Goal: Transaction & Acquisition: Purchase product/service

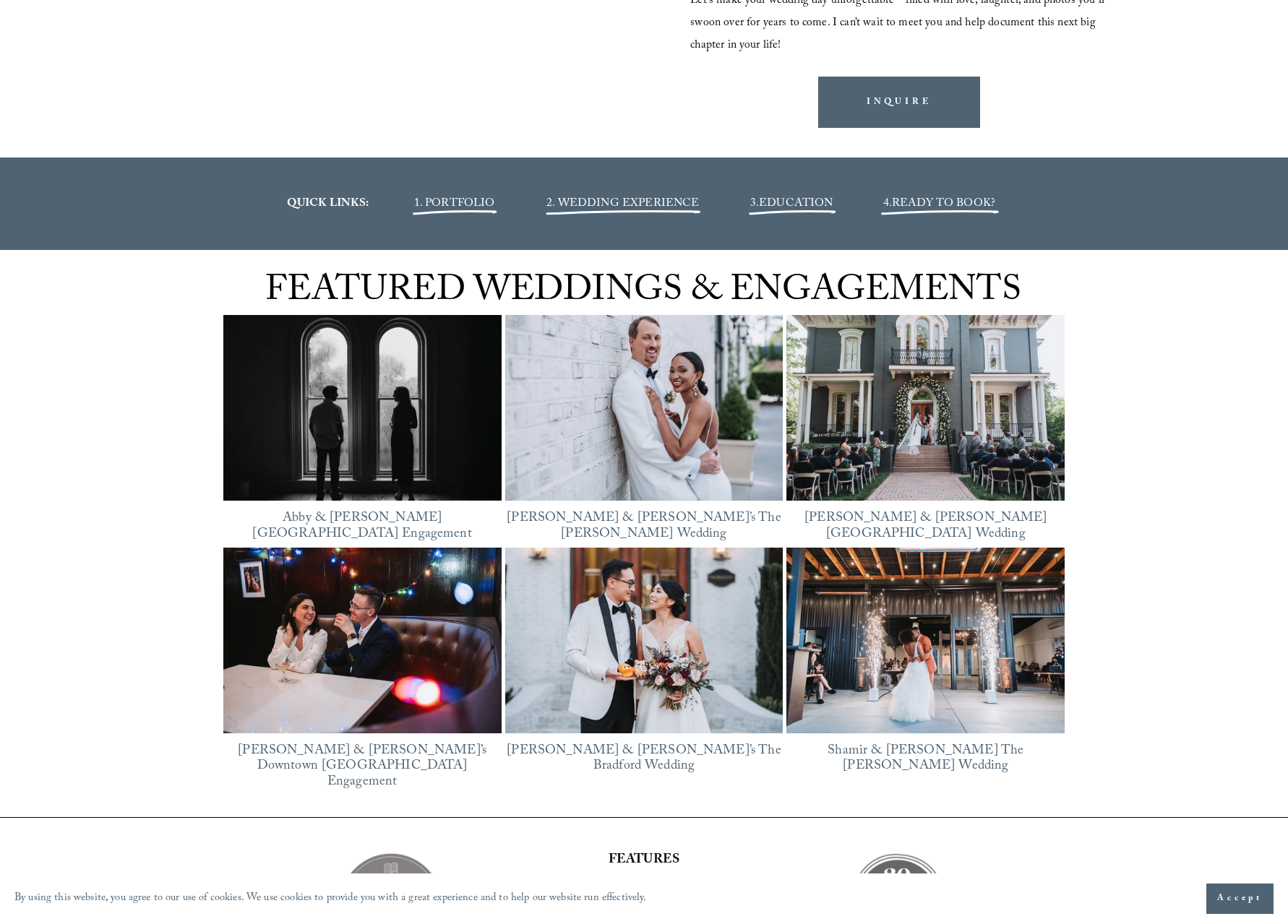
scroll to position [1929, 0]
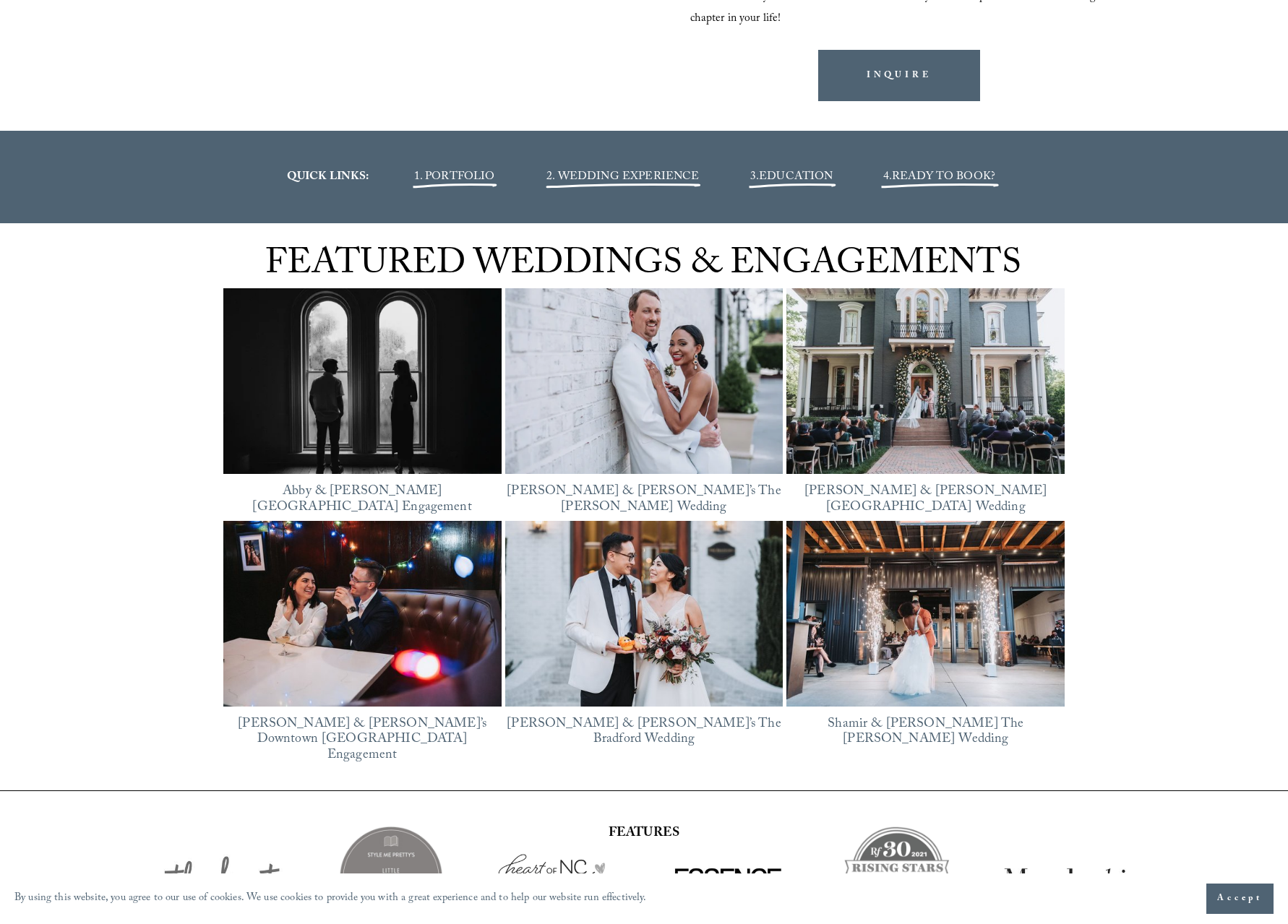
click at [395, 422] on img at bounding box center [362, 382] width 278 height 209
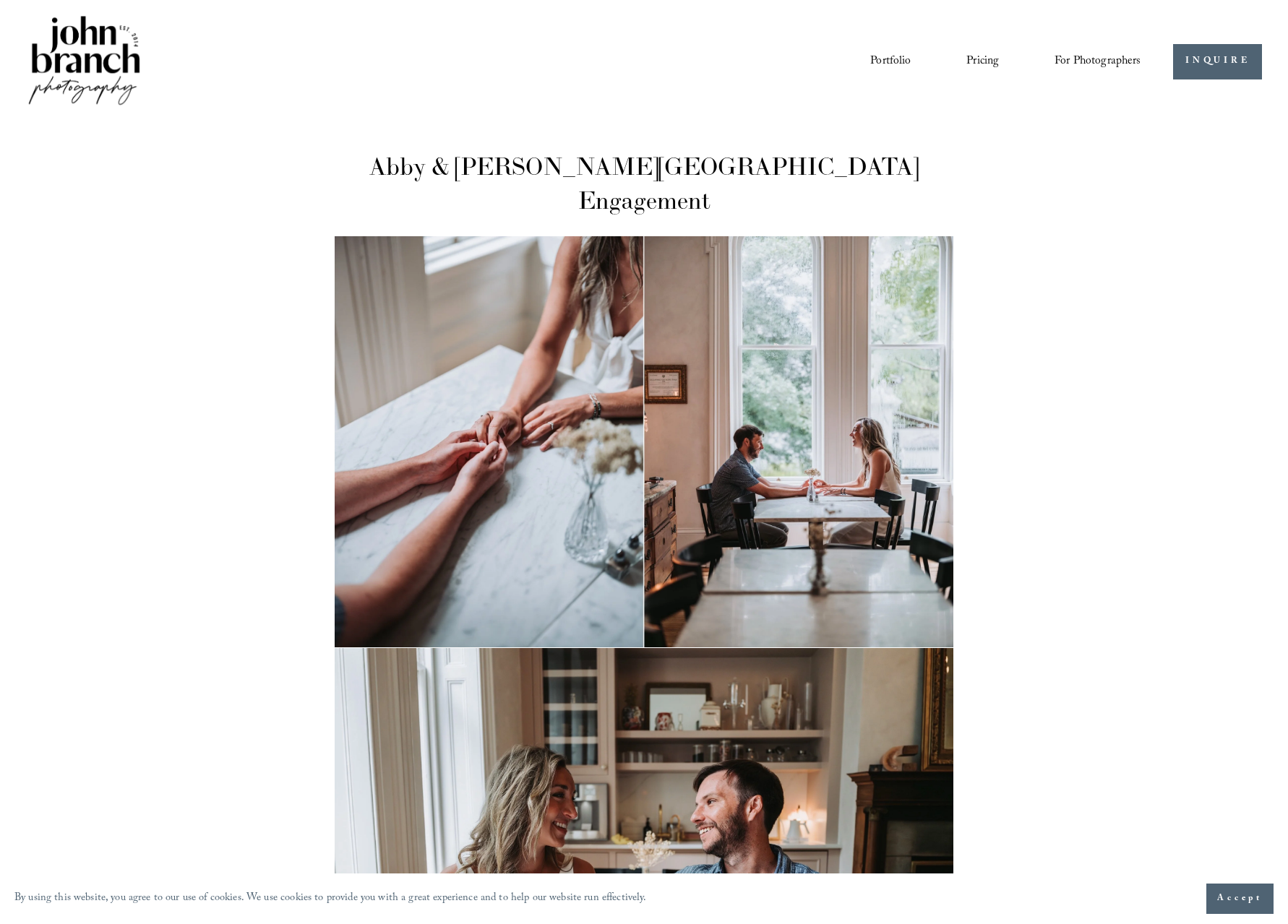
click at [998, 64] on nav "Portfolio Pricing For Photographers Presets Education Courses Blog" at bounding box center [1005, 61] width 270 height 24
click at [984, 52] on link "Pricing" at bounding box center [982, 61] width 33 height 24
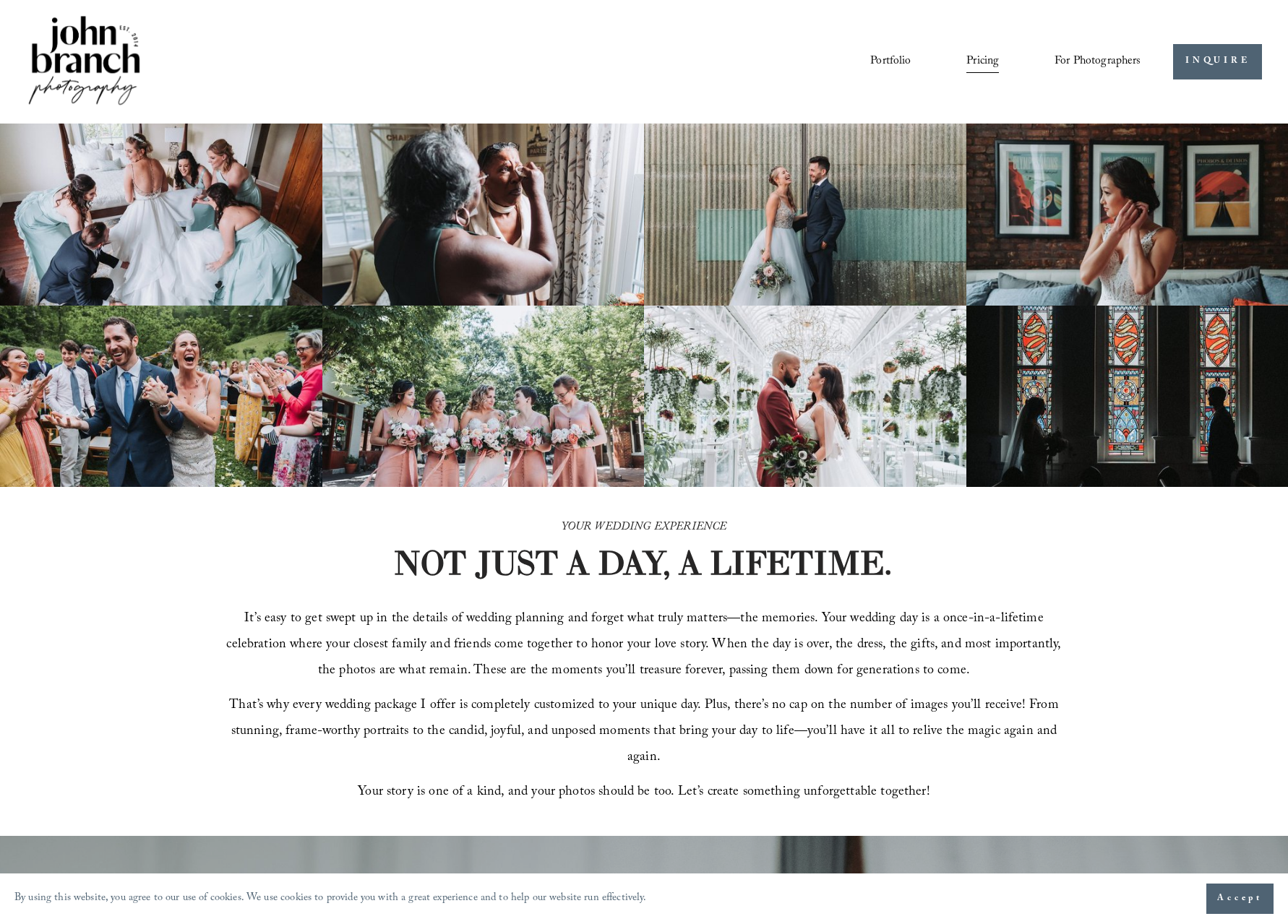
click at [0, 0] on span "Presets" at bounding box center [0, 0] width 0 height 0
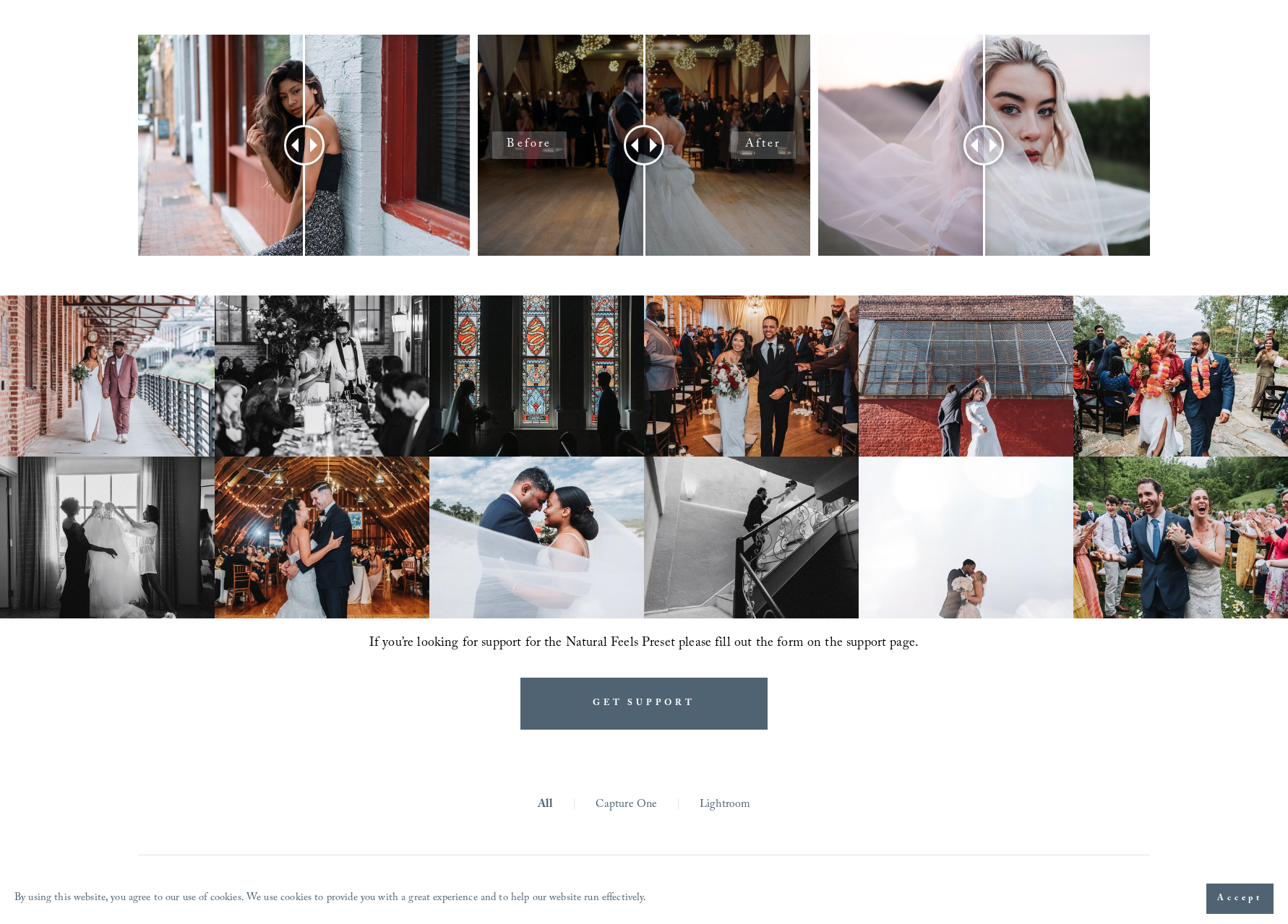
scroll to position [527, 0]
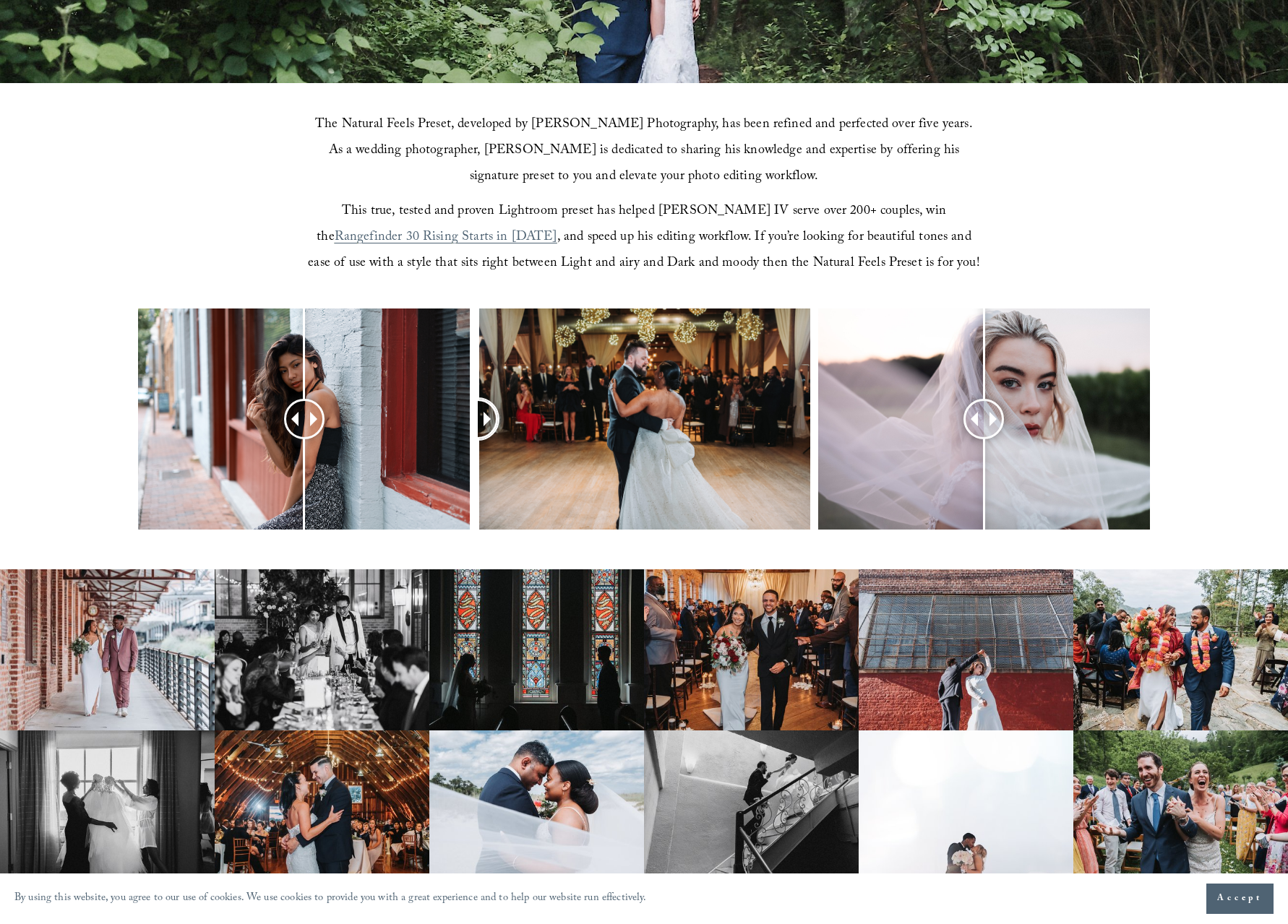
drag, startPoint x: 644, startPoint y: 420, endPoint x: -160, endPoint y: 528, distance: 811.2
click at [0, 528] on html "By using this website, you agree to our use of cookies. We use cookies to provi…" at bounding box center [644, 670] width 1288 height 2394
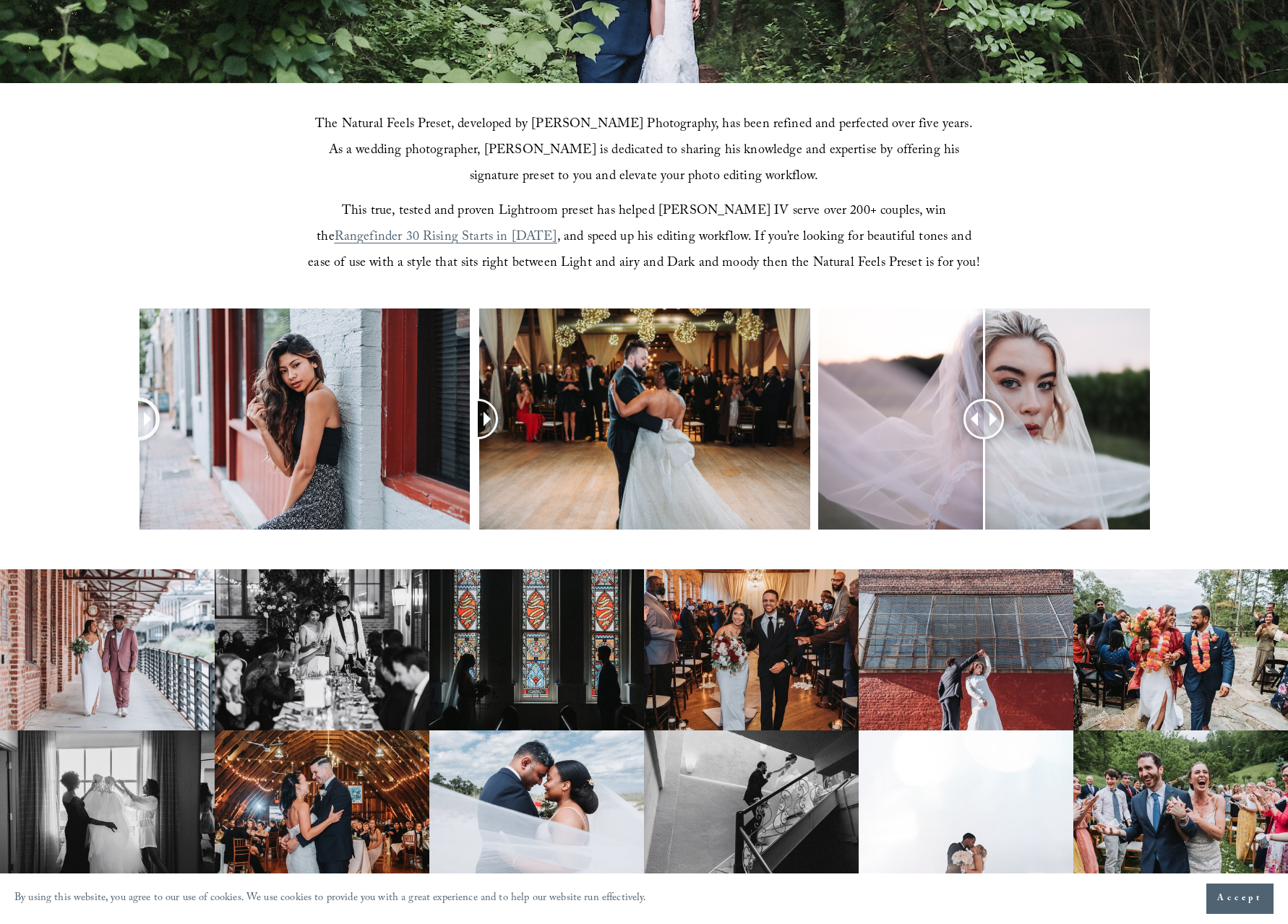
drag, startPoint x: 300, startPoint y: 424, endPoint x: 133, endPoint y: 497, distance: 182.3
click at [29, 443] on div at bounding box center [644, 438] width 1288 height 260
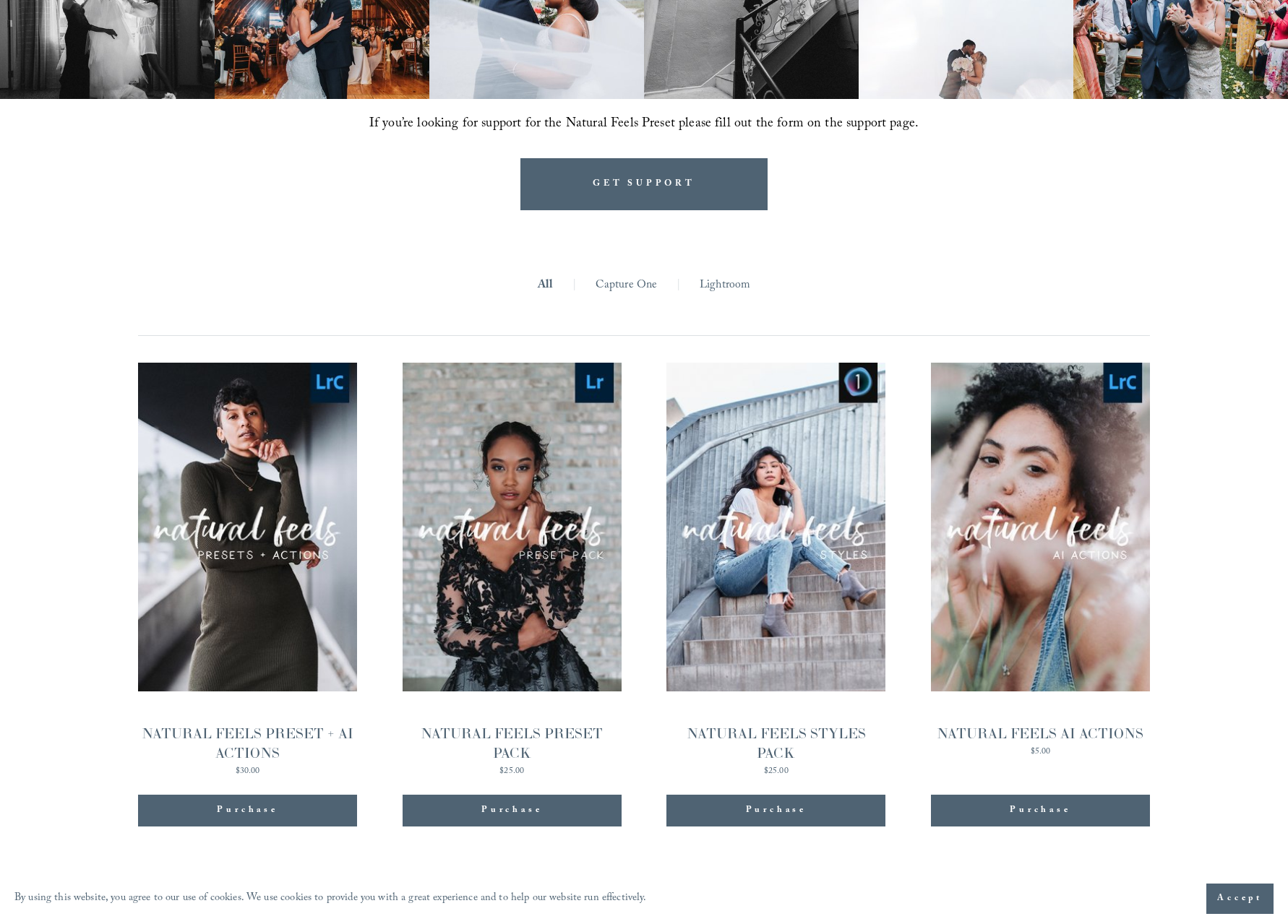
scroll to position [1439, 0]
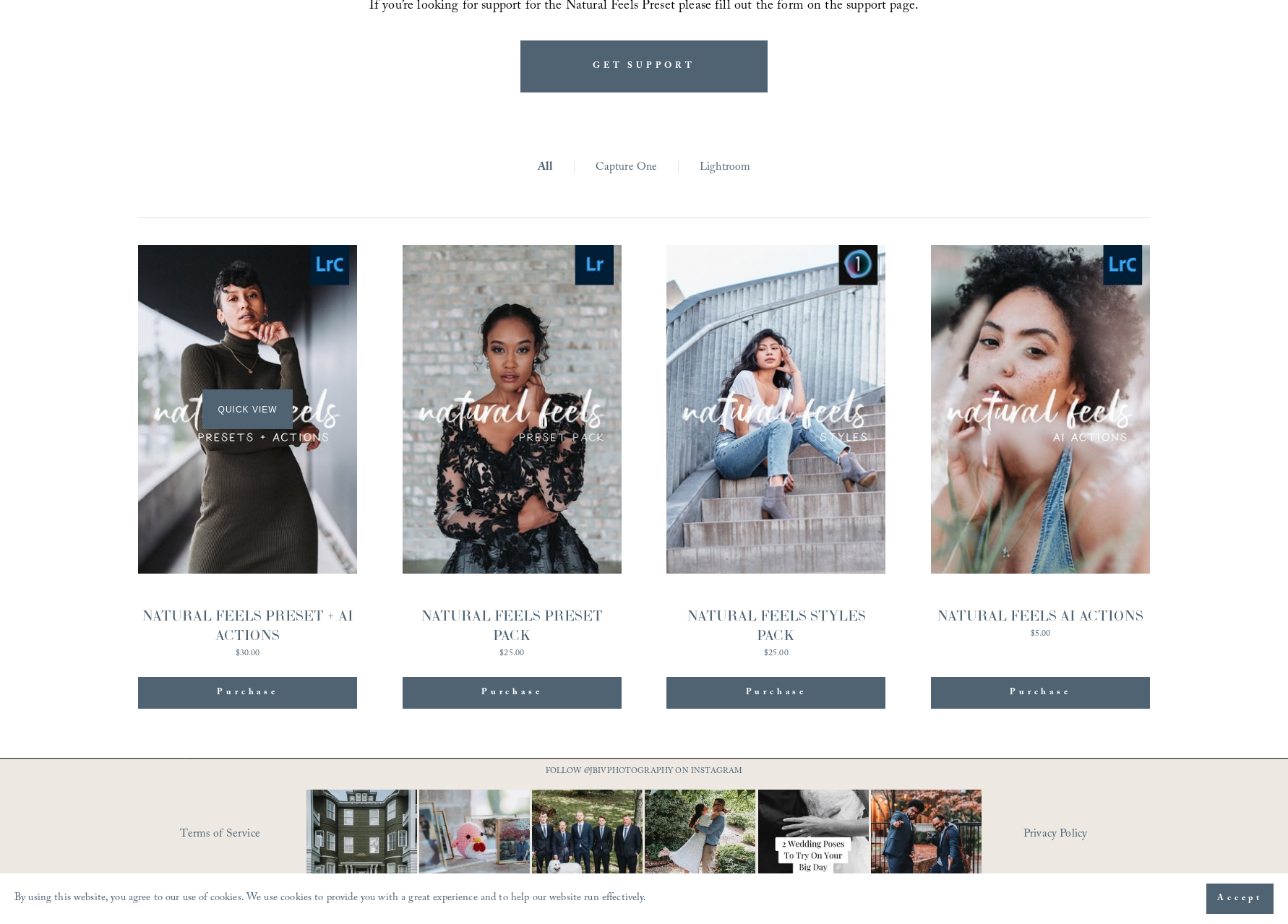
click at [262, 421] on span "Quick View" at bounding box center [247, 409] width 90 height 40
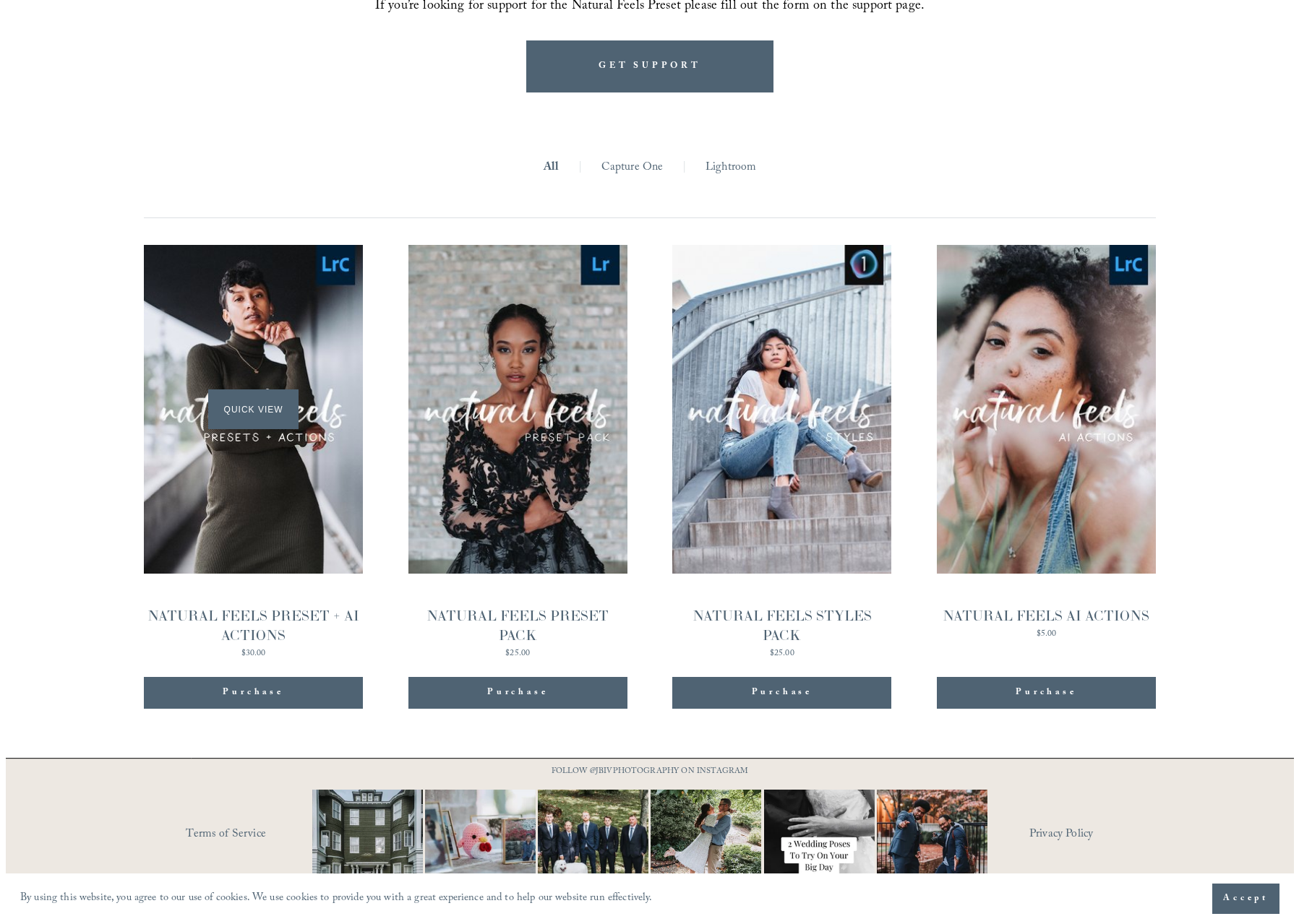
scroll to position [1442, 0]
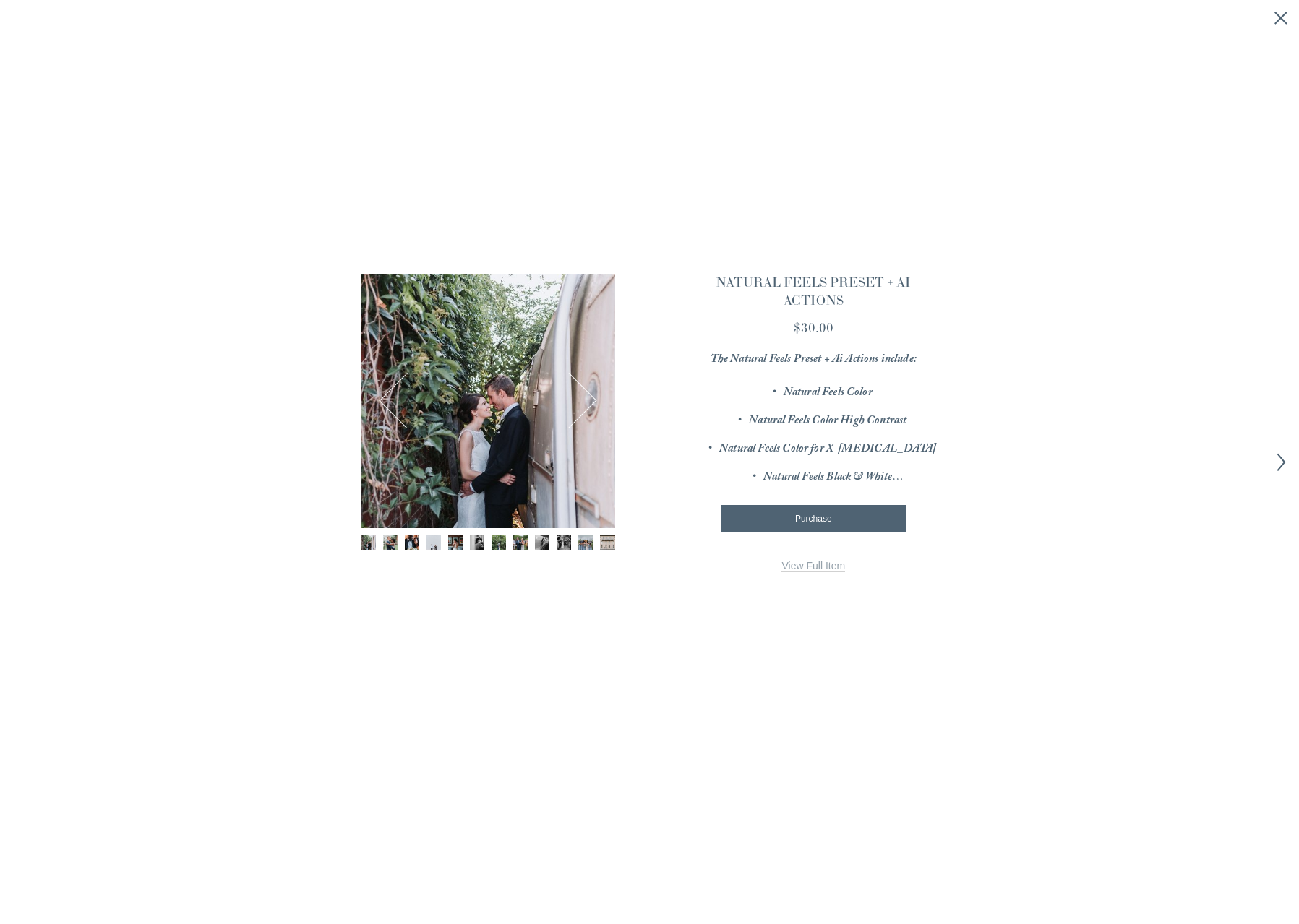
click at [579, 400] on button "Next" at bounding box center [569, 401] width 54 height 54
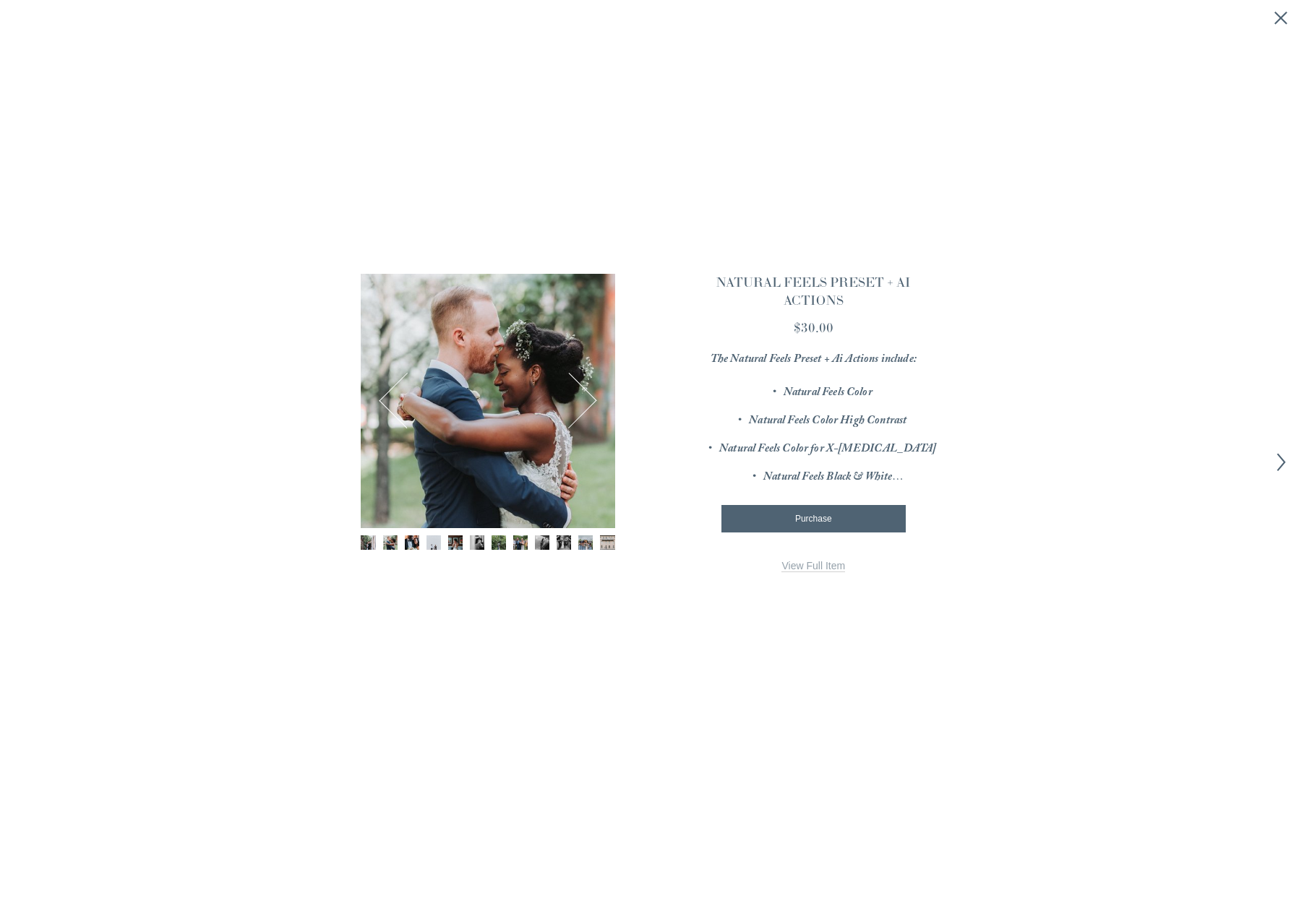
click at [579, 400] on button "Next" at bounding box center [569, 401] width 54 height 54
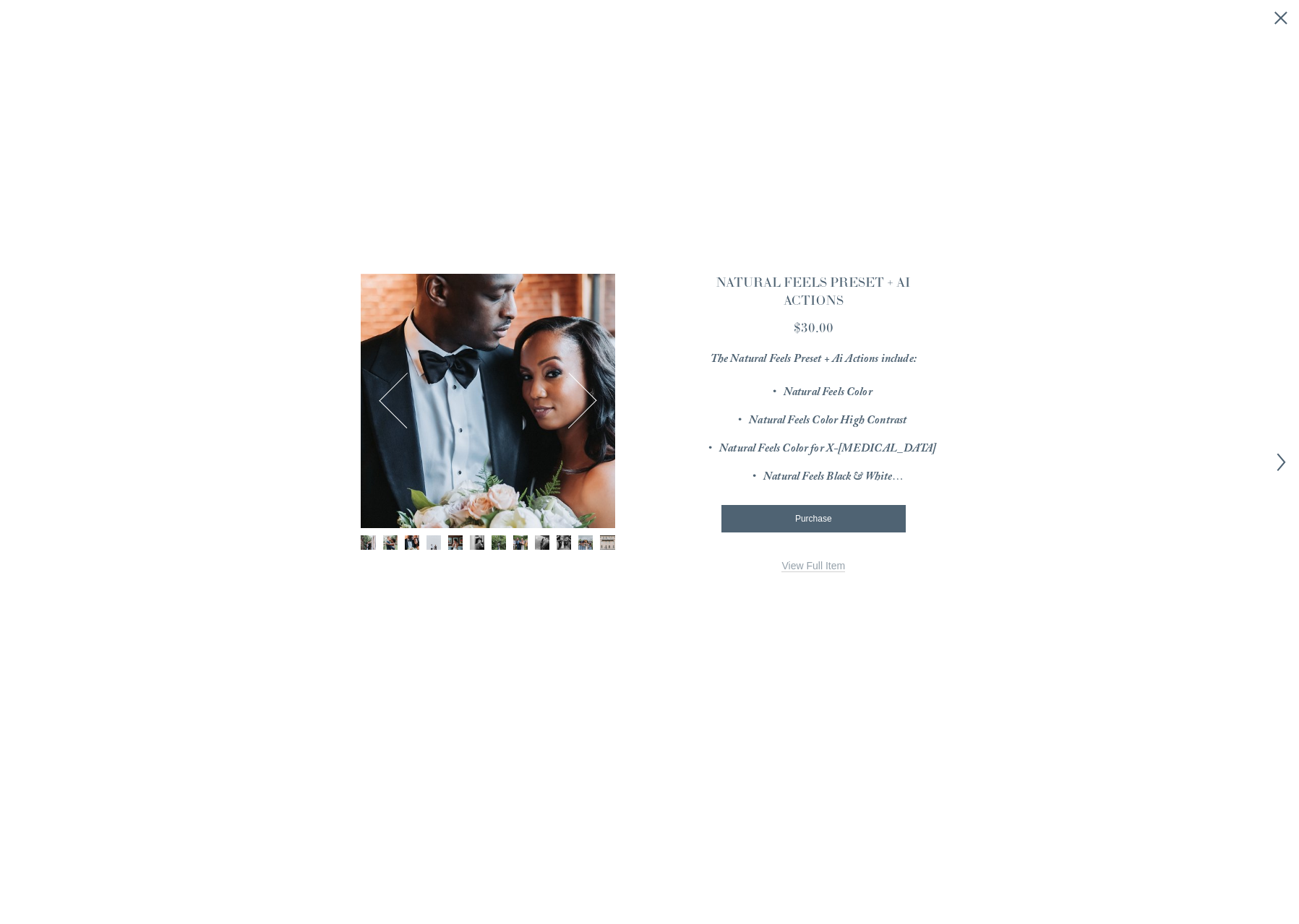
click at [579, 400] on button "Next" at bounding box center [569, 401] width 54 height 54
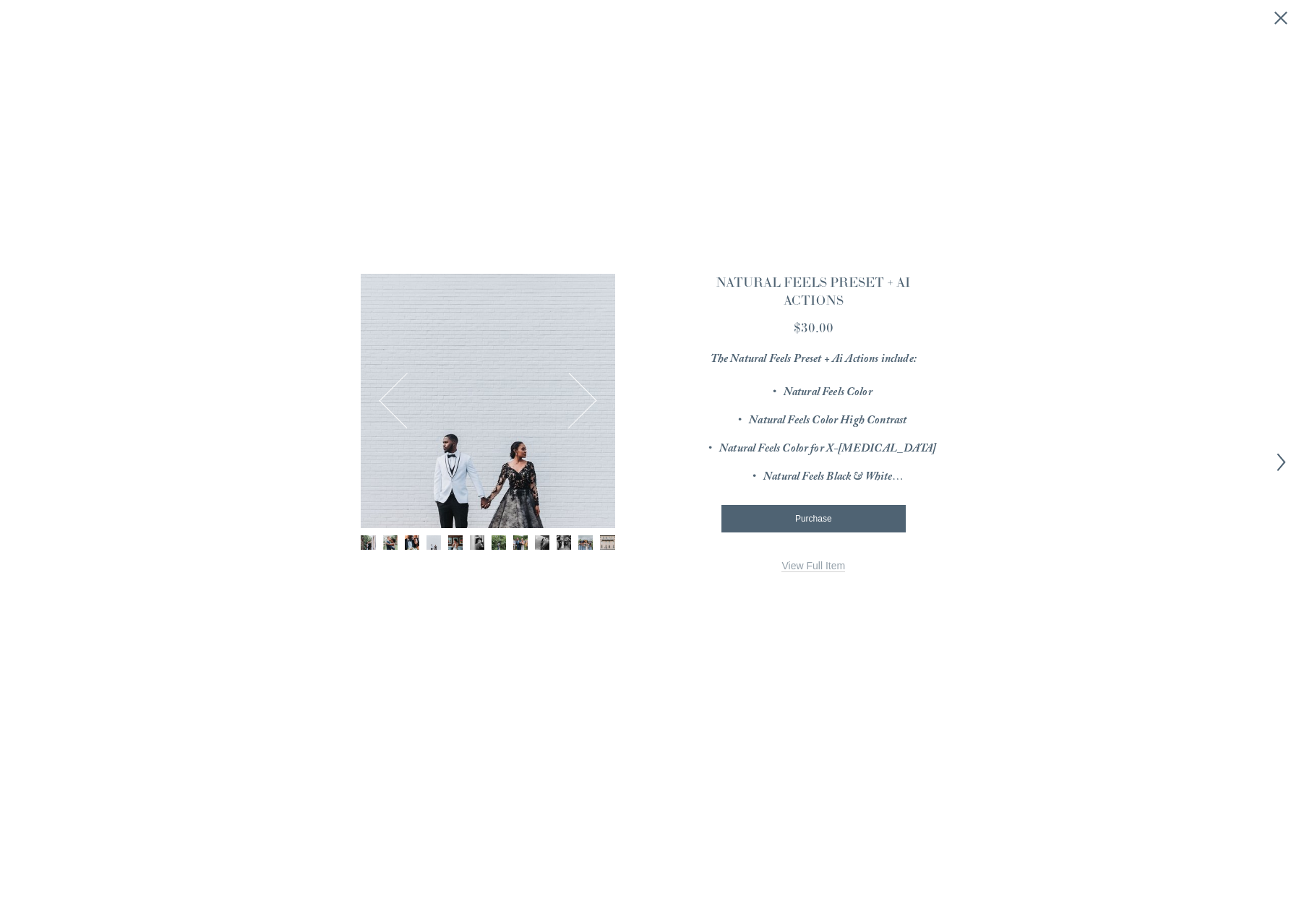
click at [579, 400] on button "Next" at bounding box center [569, 401] width 54 height 54
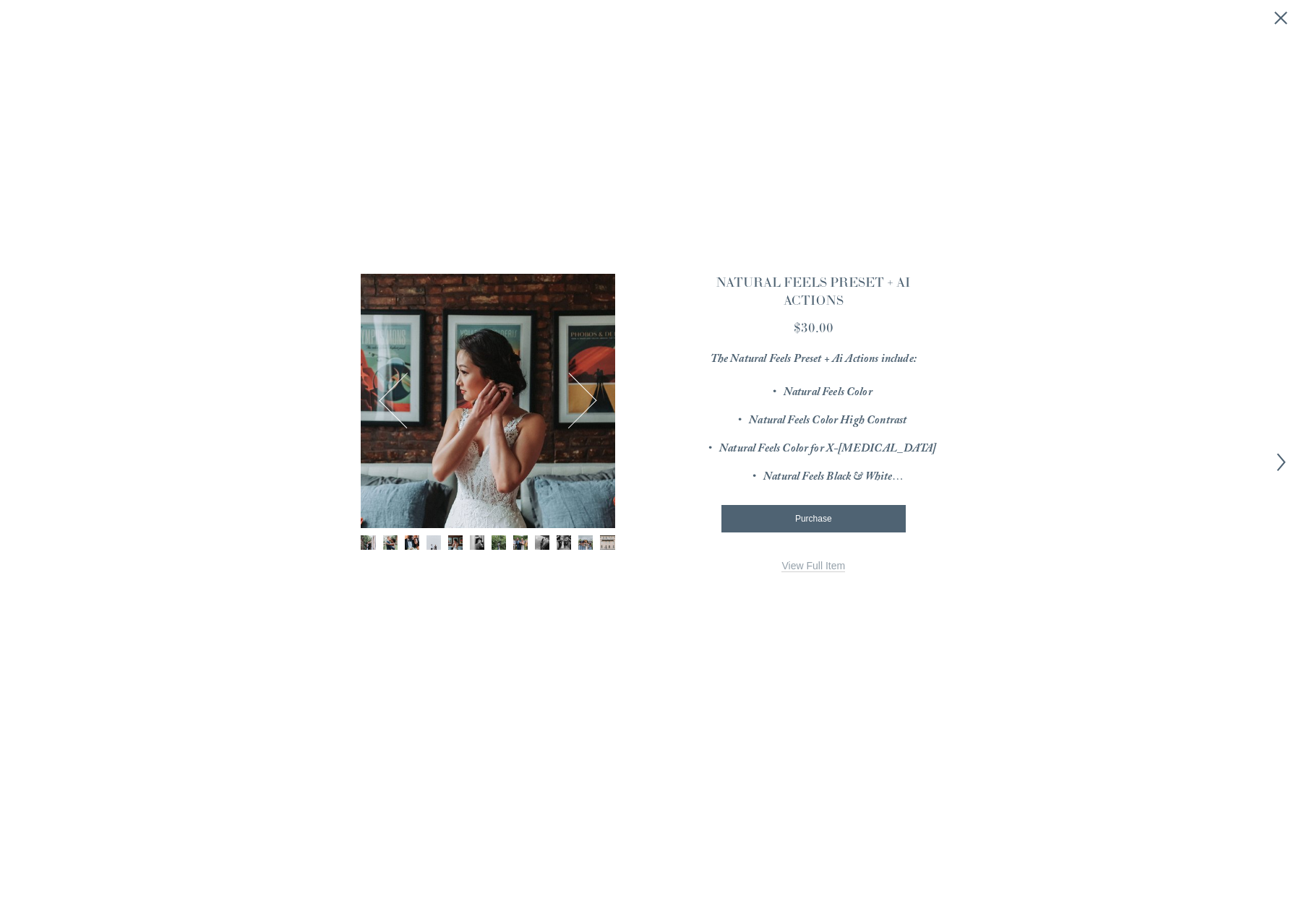
click at [1280, 24] on icon "Close quick view" at bounding box center [1280, 18] width 14 height 14
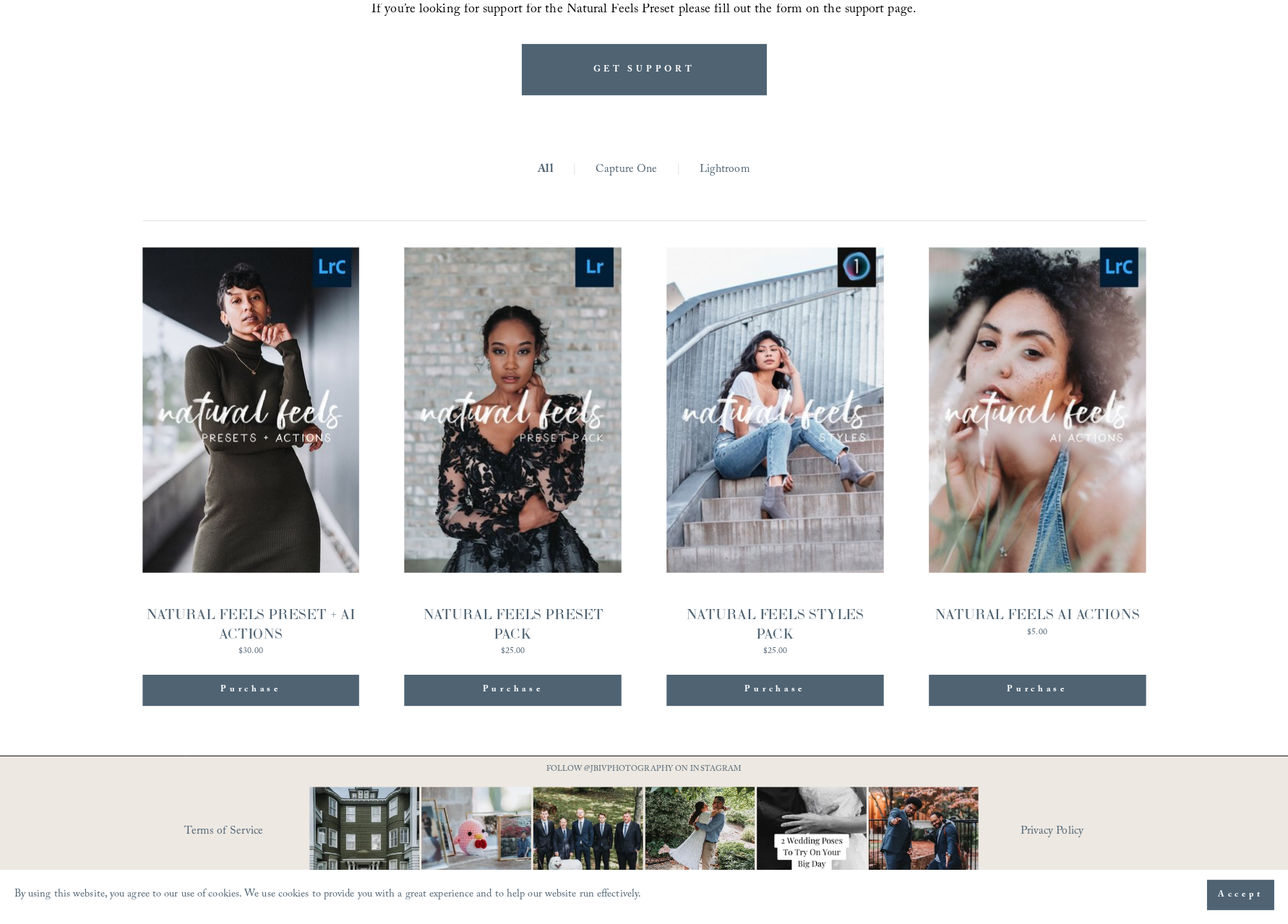
scroll to position [1439, 0]
